Goal: Task Accomplishment & Management: Use online tool/utility

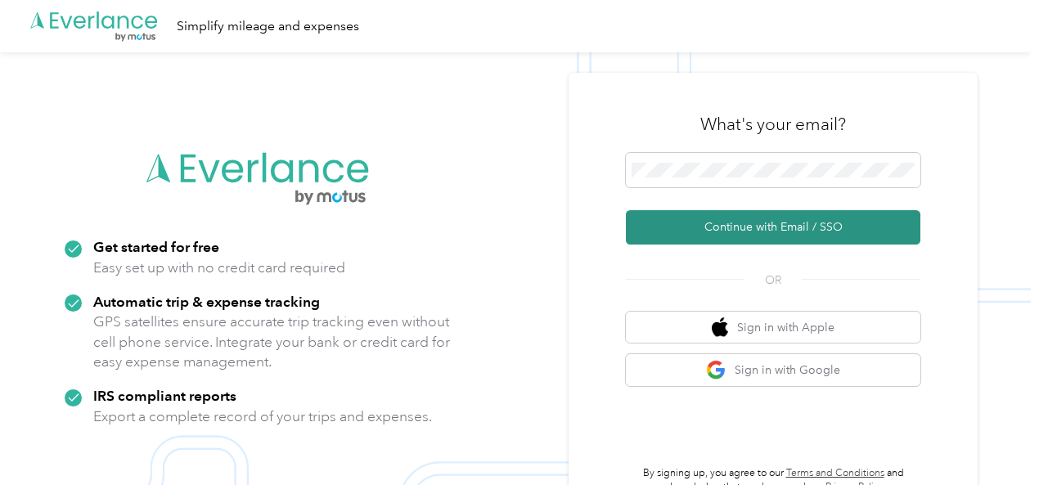
click at [757, 231] on button "Continue with Email / SSO" at bounding box center [773, 227] width 294 height 34
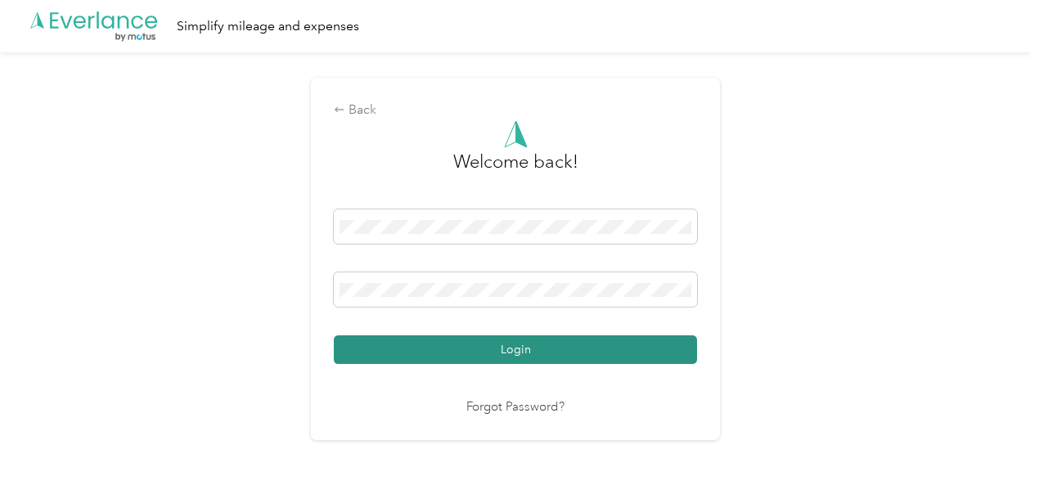
click at [482, 344] on button "Login" at bounding box center [515, 349] width 363 height 29
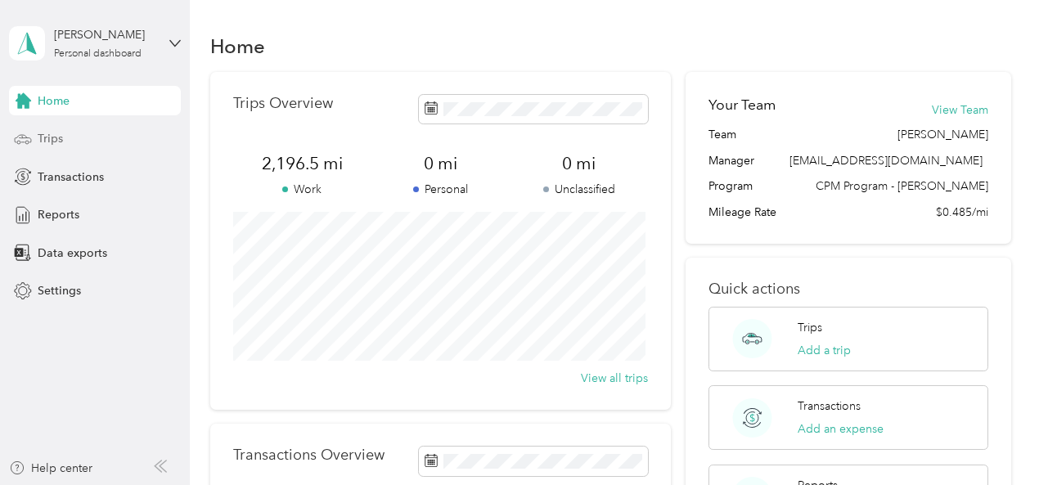
click at [89, 137] on div "Trips" at bounding box center [95, 138] width 172 height 29
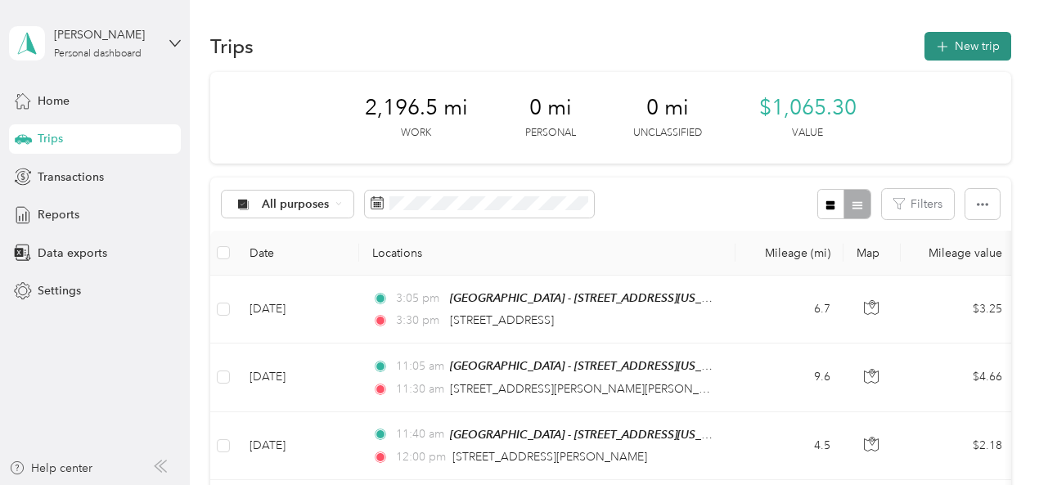
click at [937, 39] on icon "button" at bounding box center [942, 47] width 19 height 19
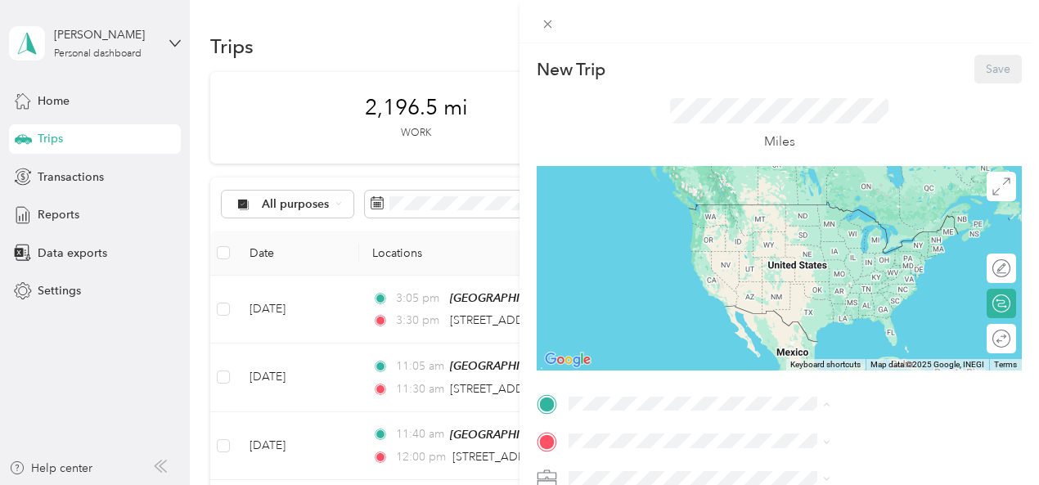
click at [812, 250] on span "[STREET_ADDRESS][US_STATE]" at bounding box center [854, 243] width 164 height 14
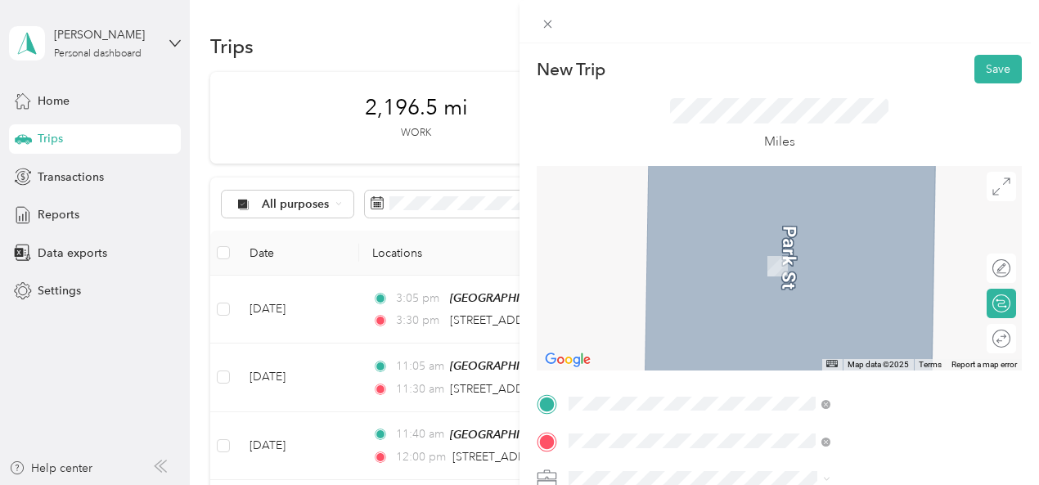
click at [865, 247] on span "[STREET_ADDRESS][US_STATE]" at bounding box center [854, 242] width 164 height 15
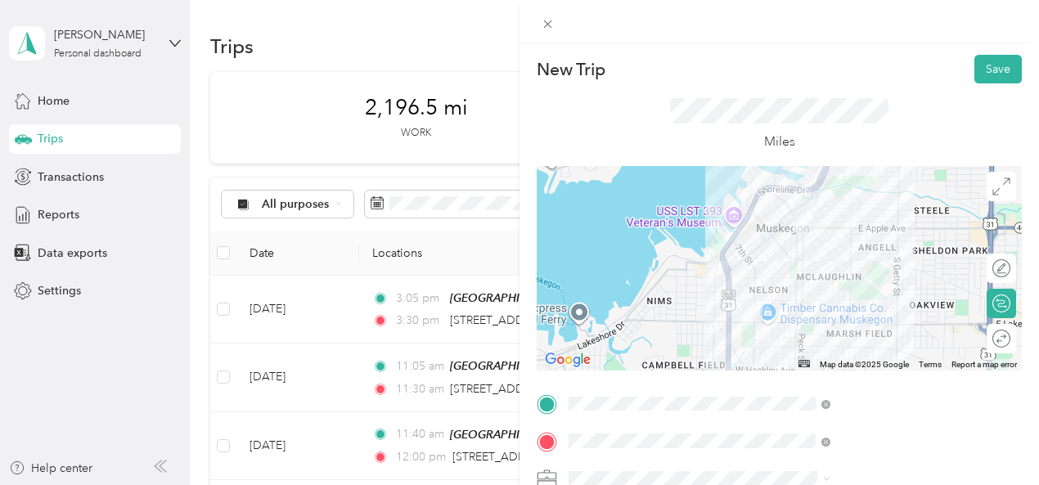
click at [1010, 342] on div "Round trip" at bounding box center [1010, 338] width 0 height 17
click at [980, 339] on div at bounding box center [993, 338] width 34 height 17
click at [1014, 321] on form "New Trip Save This trip cannot be edited because it is either under review, app…" at bounding box center [778, 420] width 519 height 731
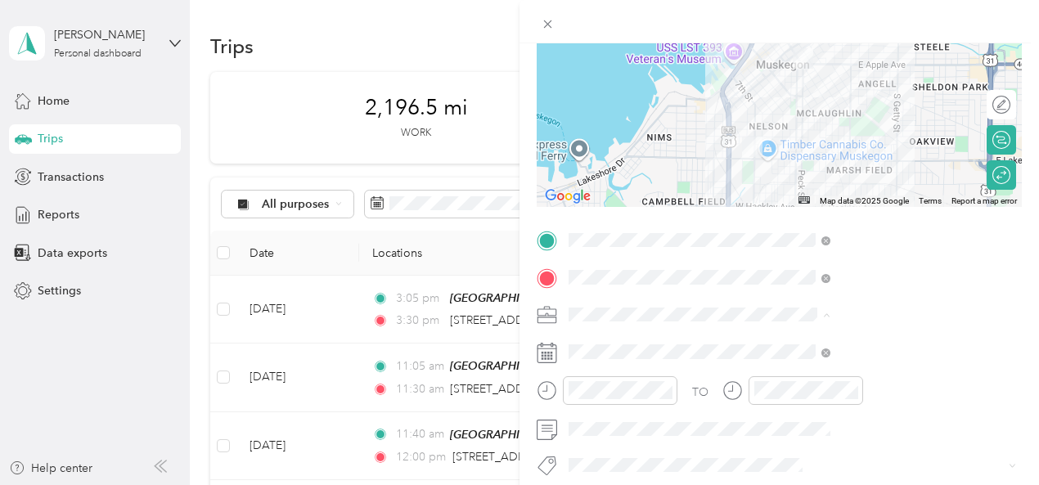
click at [859, 169] on div "697-01 DV Informed Parent & Support - Muskegon" at bounding box center [873, 163] width 250 height 34
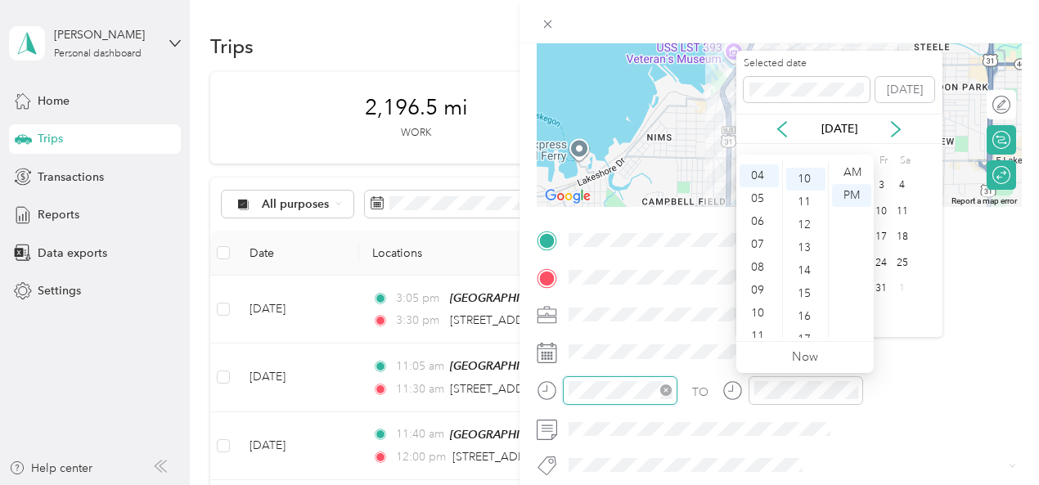
scroll to position [229, 0]
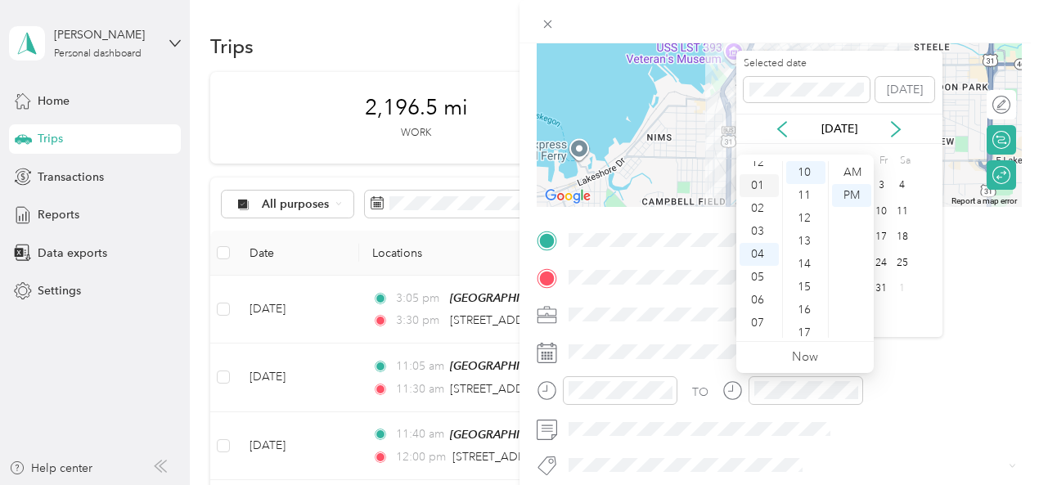
click at [764, 185] on div "01" at bounding box center [758, 185] width 39 height 23
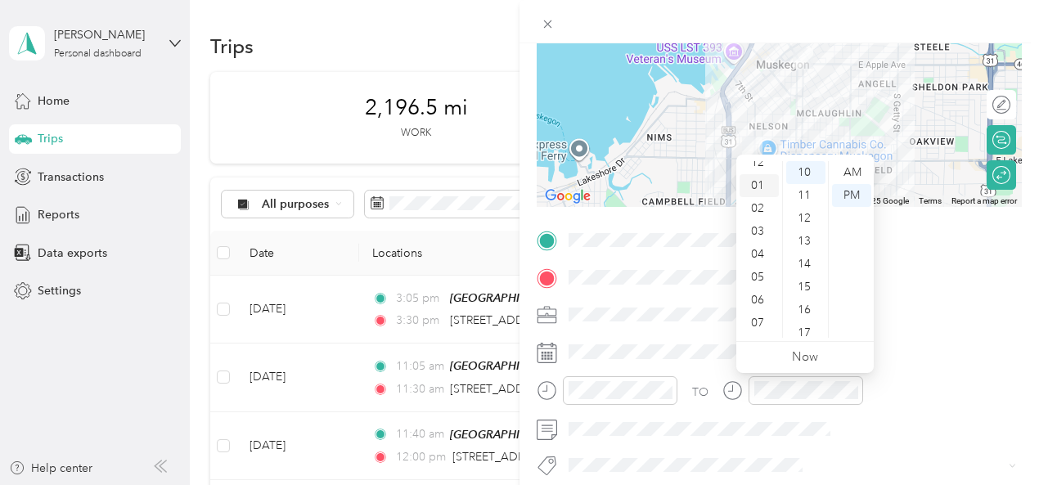
scroll to position [23, 0]
click at [846, 192] on div "PM" at bounding box center [851, 195] width 39 height 23
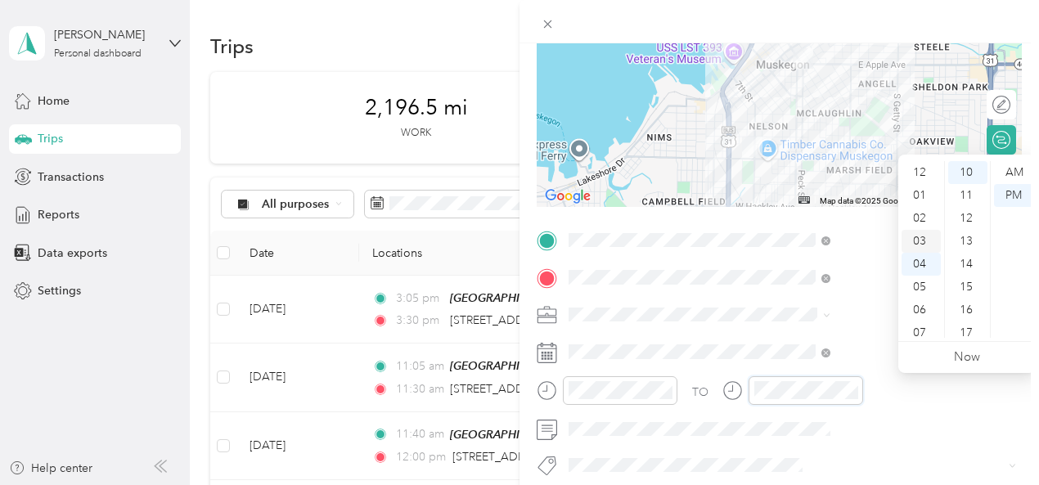
scroll to position [0, 0]
click at [920, 201] on div "01" at bounding box center [920, 195] width 39 height 23
click at [965, 303] on div "30" at bounding box center [967, 303] width 39 height 23
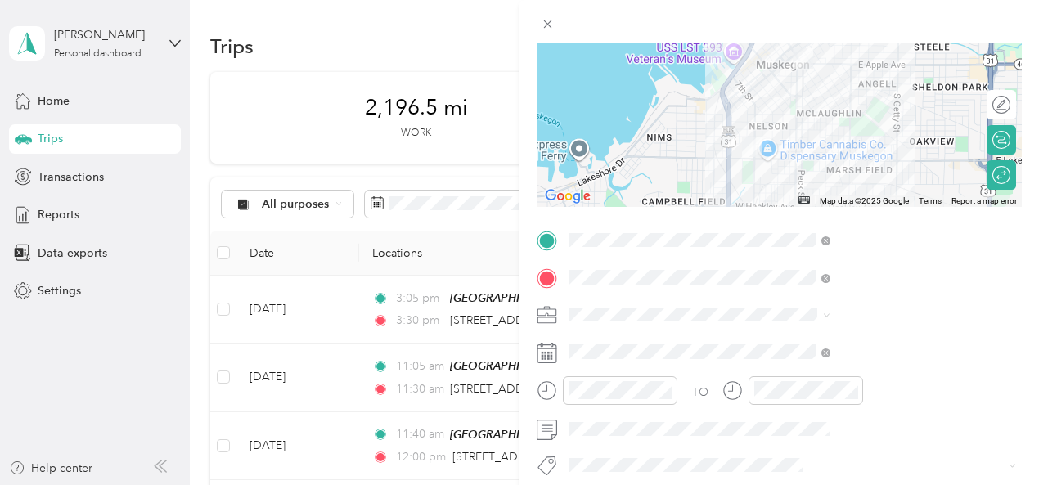
click at [1018, 338] on form "New Trip Save This trip cannot be edited because it is either under review, app…" at bounding box center [778, 256] width 519 height 731
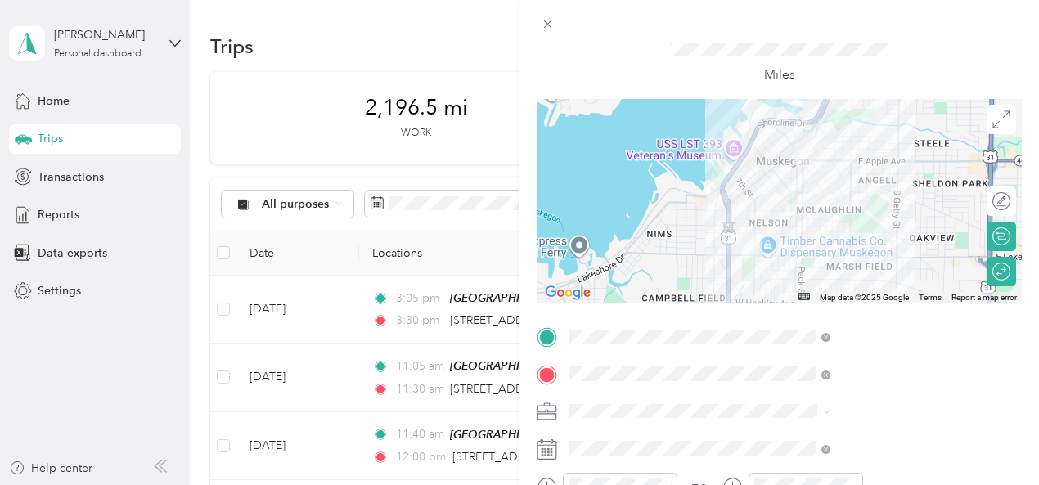
scroll to position [0, 0]
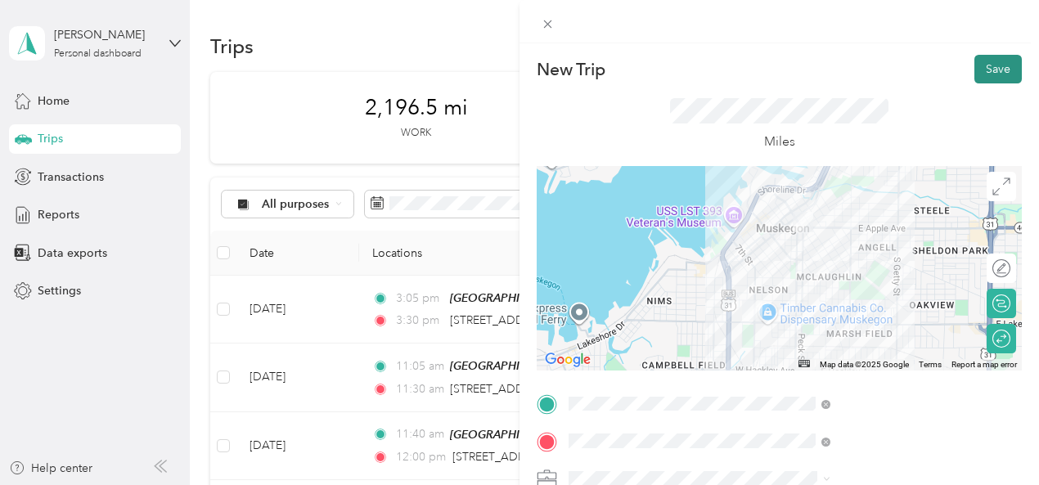
click at [985, 71] on button "Save" at bounding box center [997, 69] width 47 height 29
